Goal: Task Accomplishment & Management: Complete application form

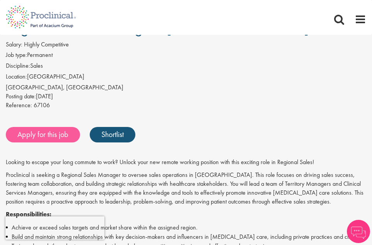
scroll to position [39, 0]
click at [46, 138] on link "Apply for this job" at bounding box center [43, 134] width 74 height 15
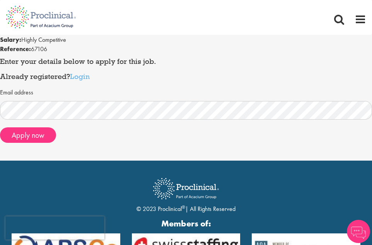
scroll to position [77, 0]
click at [20, 138] on button "Apply now" at bounding box center [28, 134] width 56 height 15
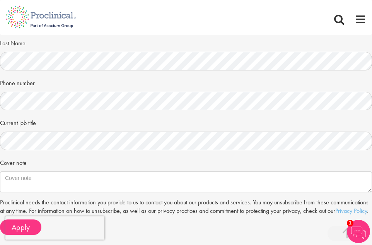
scroll to position [232, 0]
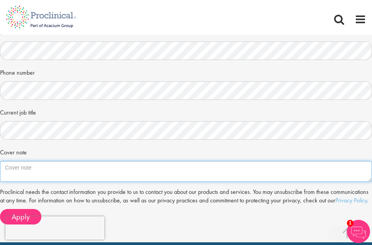
click at [36, 175] on textarea "Cover note" at bounding box center [186, 171] width 372 height 21
